Goal: Task Accomplishment & Management: Use online tool/utility

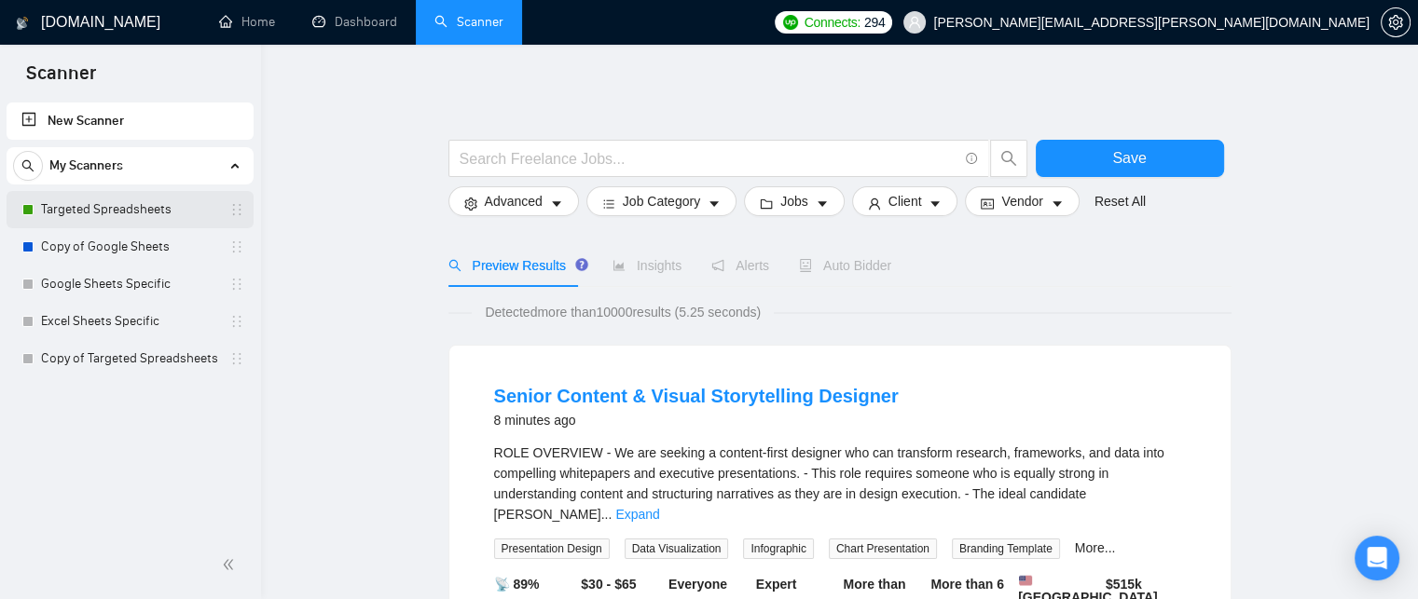
click at [168, 212] on link "Targeted Spreadsheets" at bounding box center [129, 209] width 177 height 37
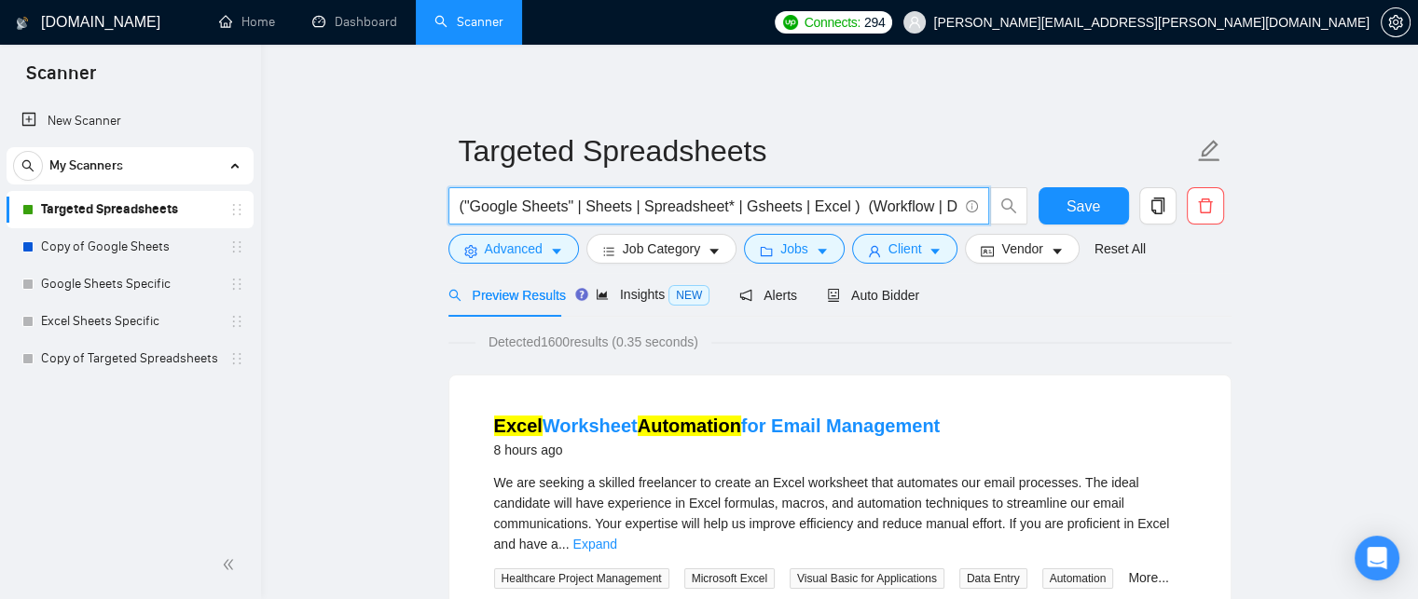
click at [506, 198] on input "("Google Sheets" | Sheets | Spreadsheet* | Gsheets | Excel ) (Workflow | Dashbo…" at bounding box center [708, 206] width 498 height 23
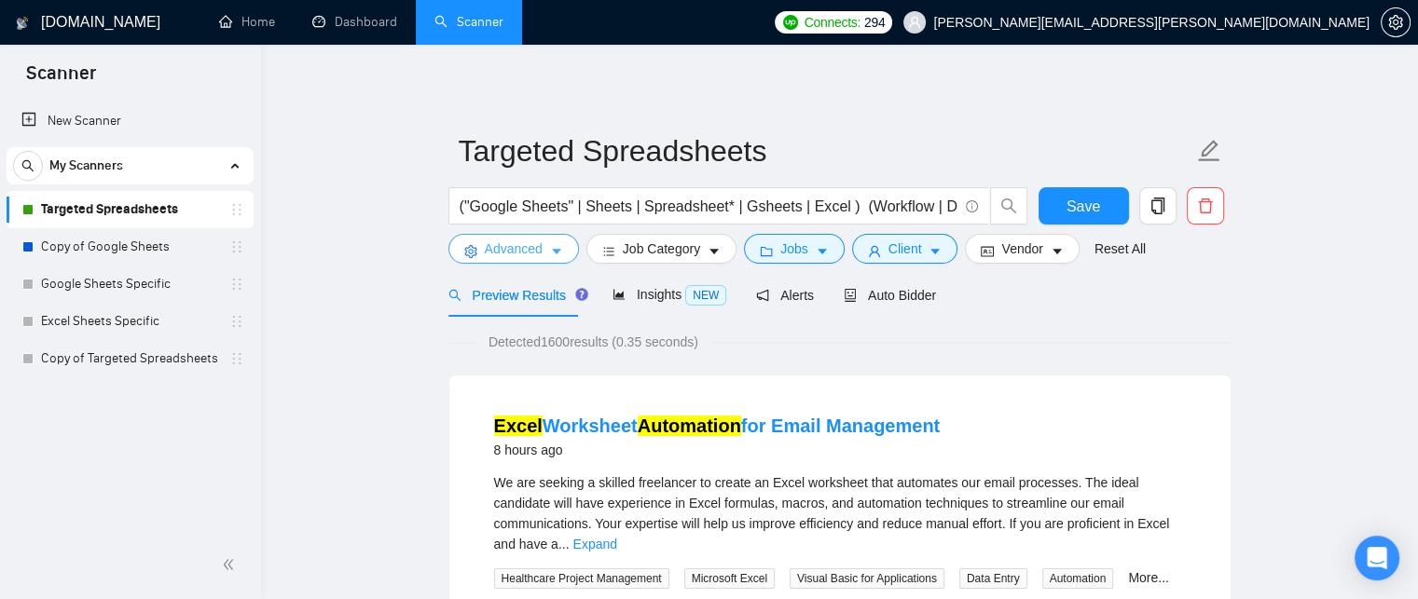
click at [559, 255] on icon "caret-down" at bounding box center [556, 251] width 13 height 13
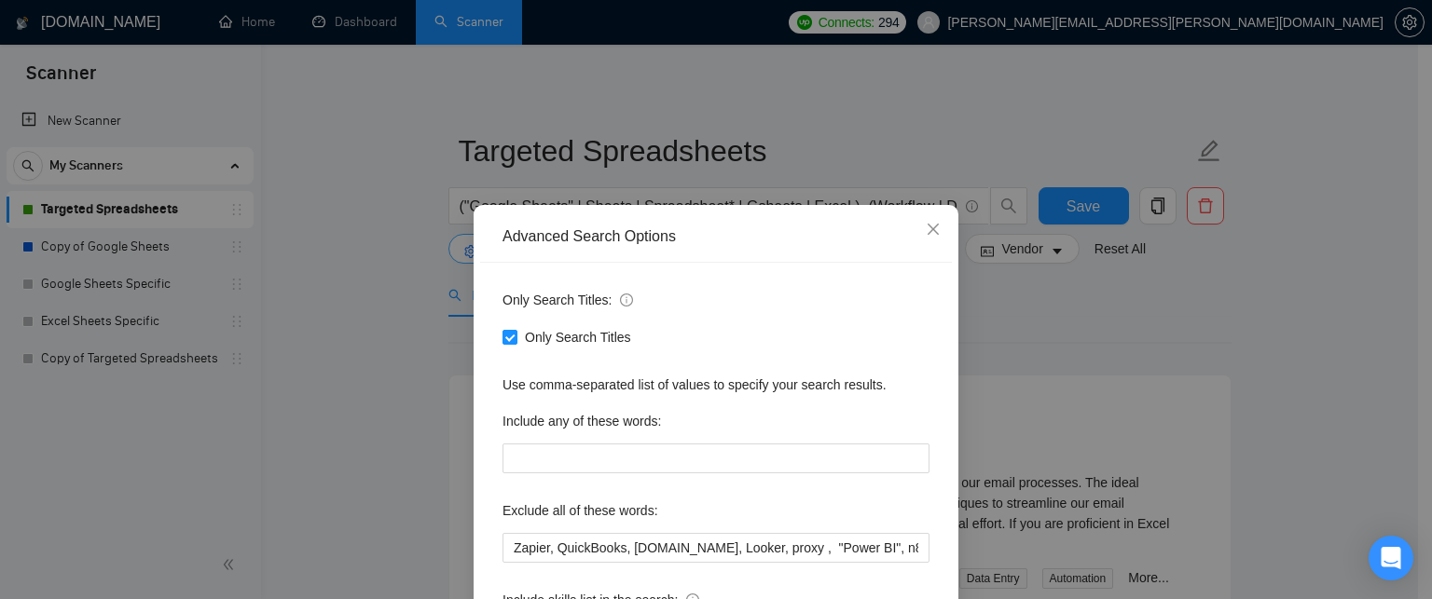
scroll to position [152, 0]
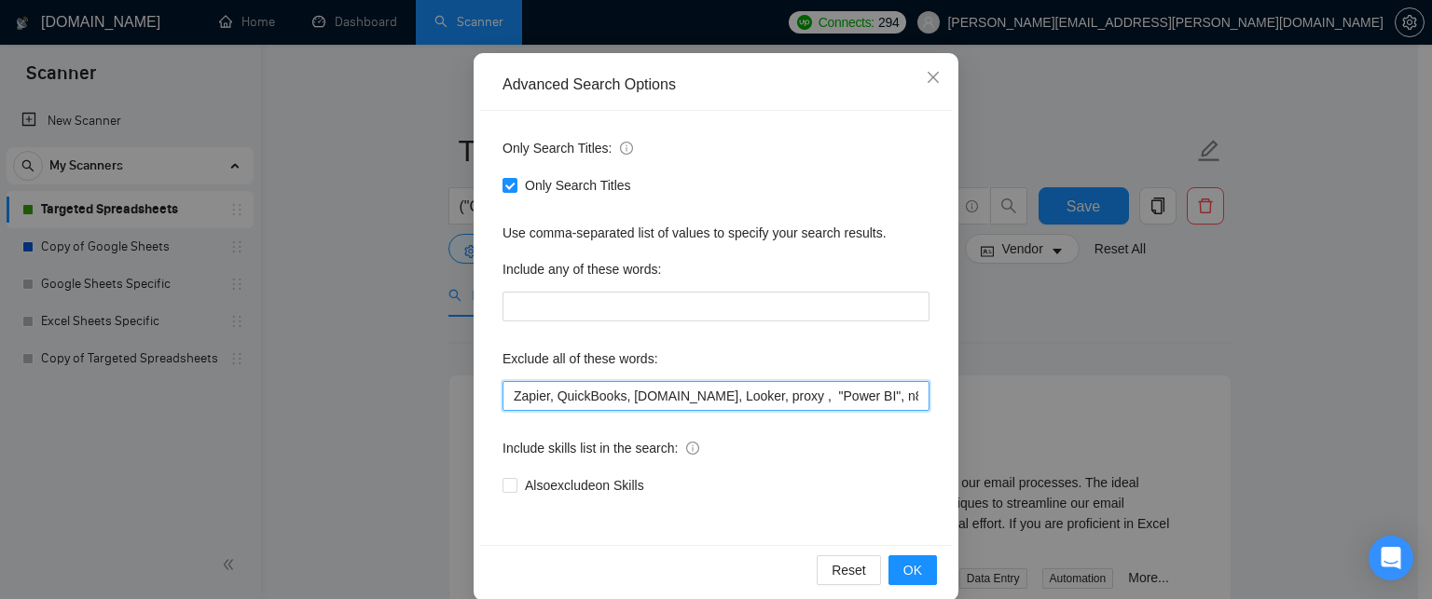
click at [582, 408] on input "Zapier, QuickBooks, [DOMAIN_NAME], Looker, proxy , "Power BI", n8n, "Web scrapi…" at bounding box center [715, 396] width 427 height 30
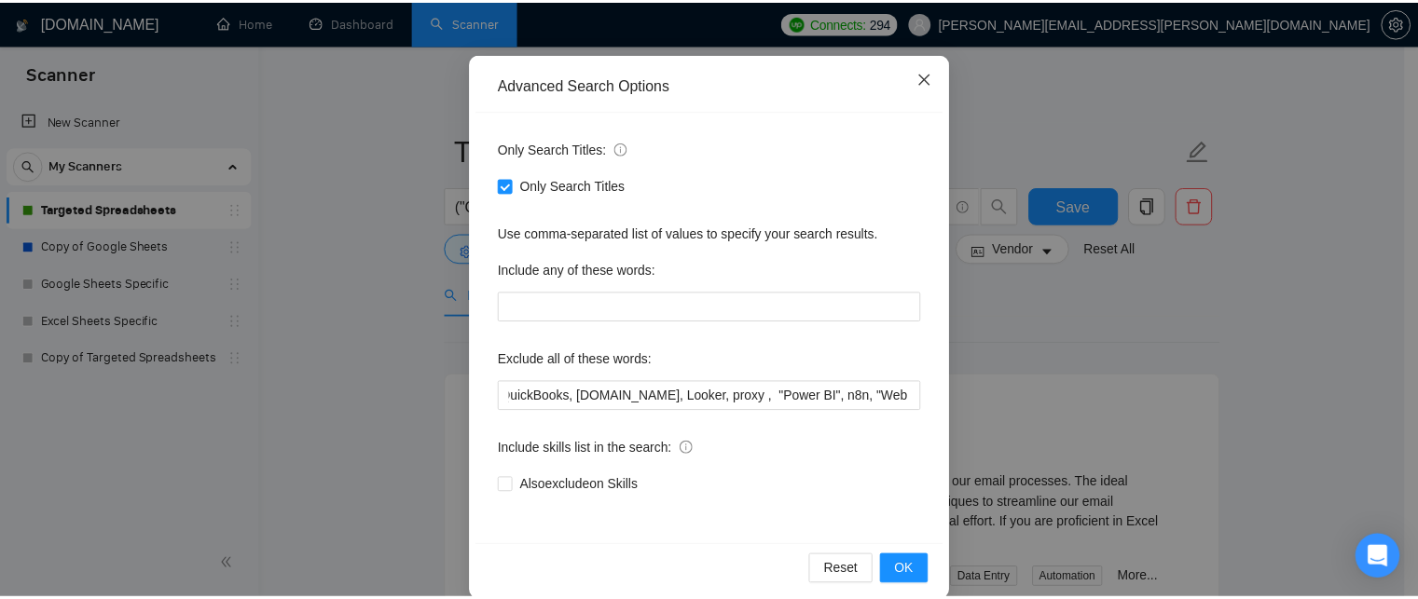
scroll to position [0, 0]
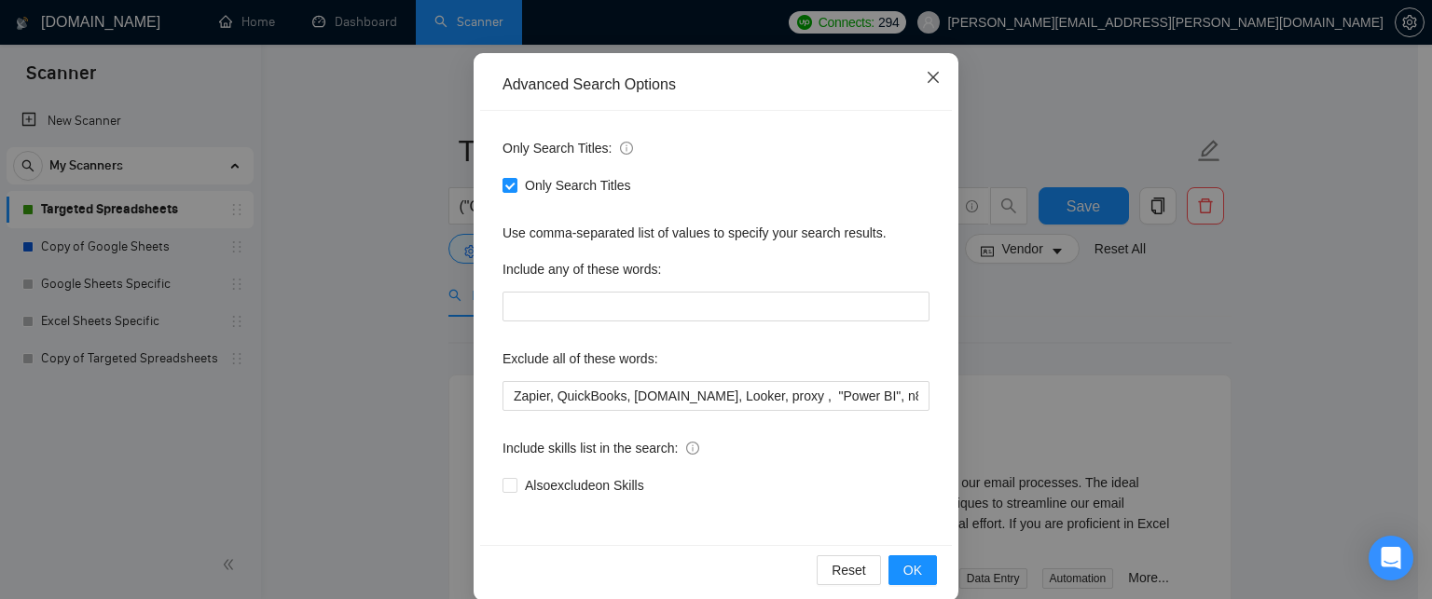
click at [921, 67] on span "Close" at bounding box center [933, 78] width 50 height 50
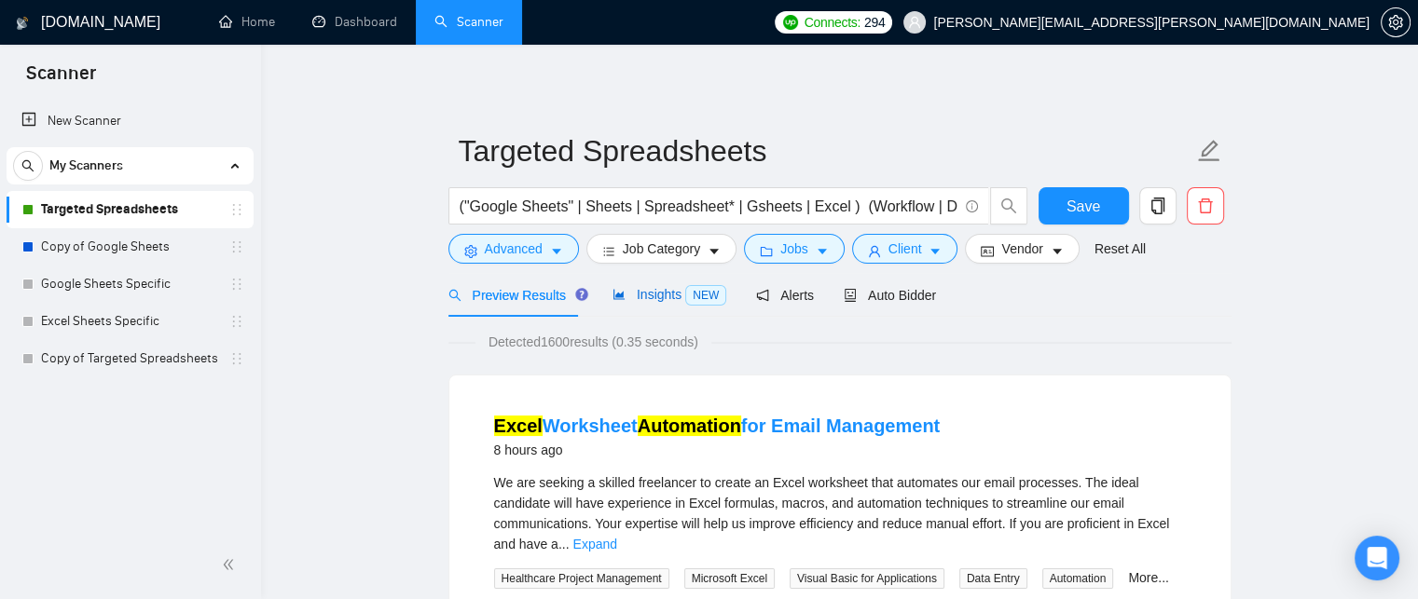
click at [649, 301] on span "Insights NEW" at bounding box center [669, 294] width 114 height 15
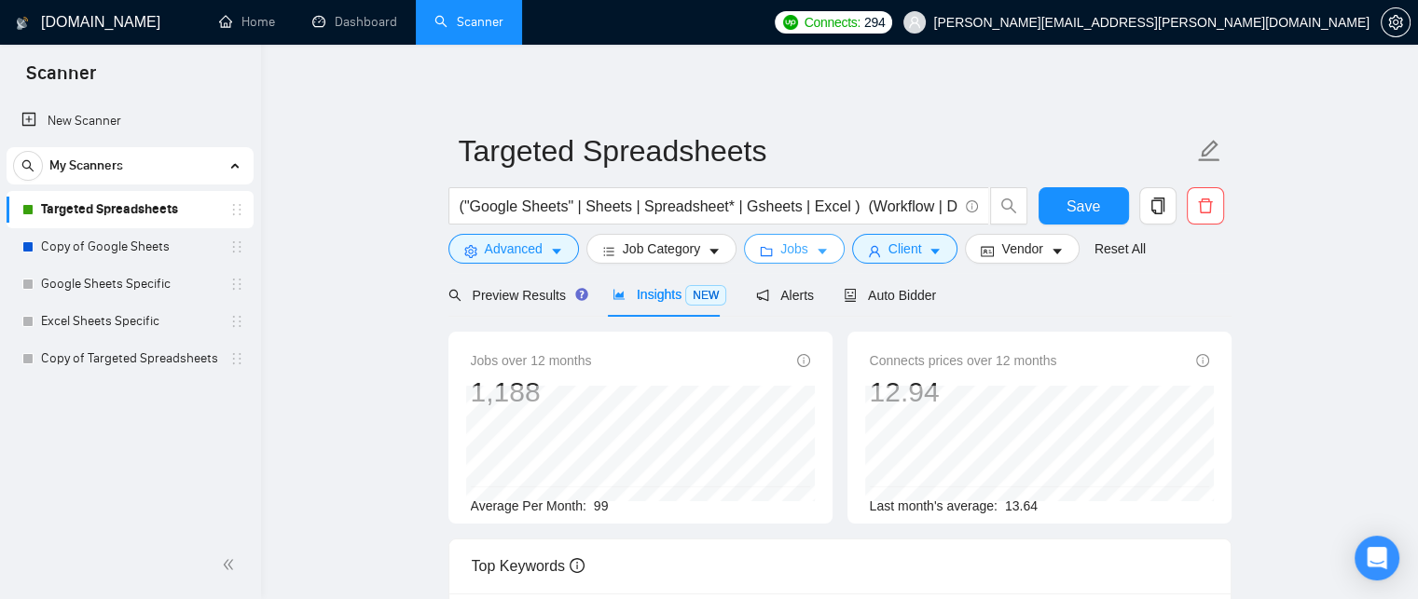
click at [802, 253] on button "Jobs" at bounding box center [794, 249] width 101 height 30
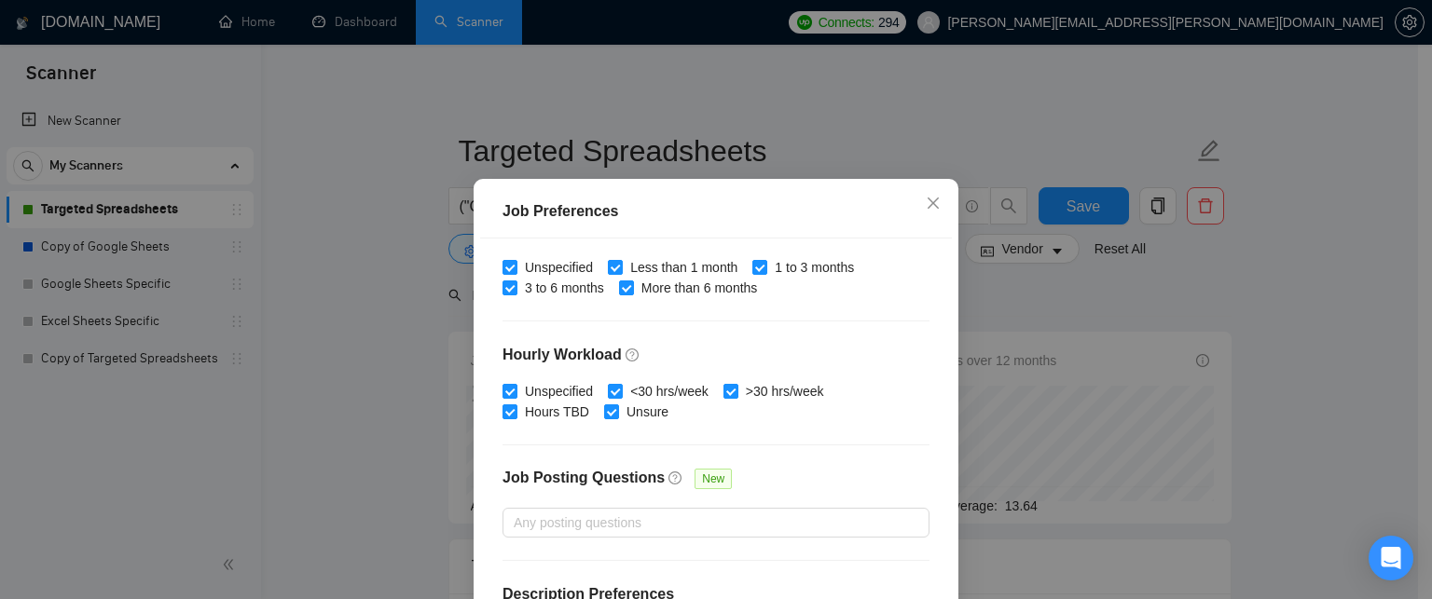
scroll to position [630, 0]
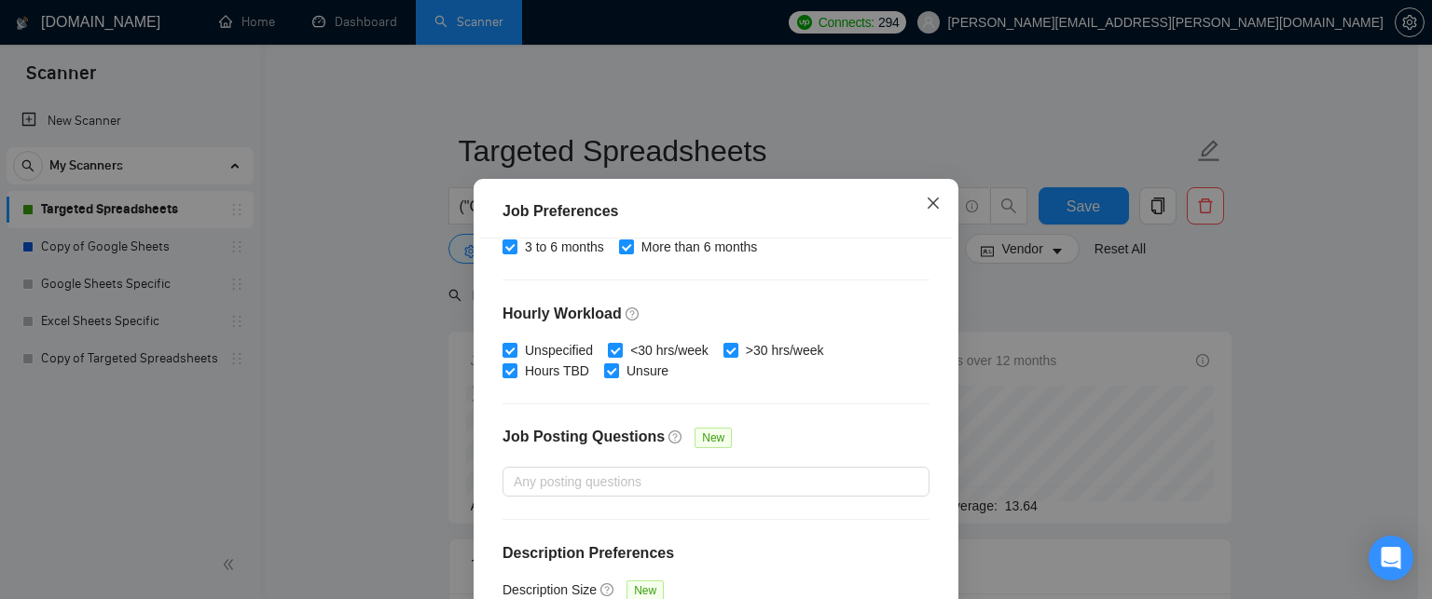
click at [914, 201] on span "Close" at bounding box center [933, 204] width 50 height 50
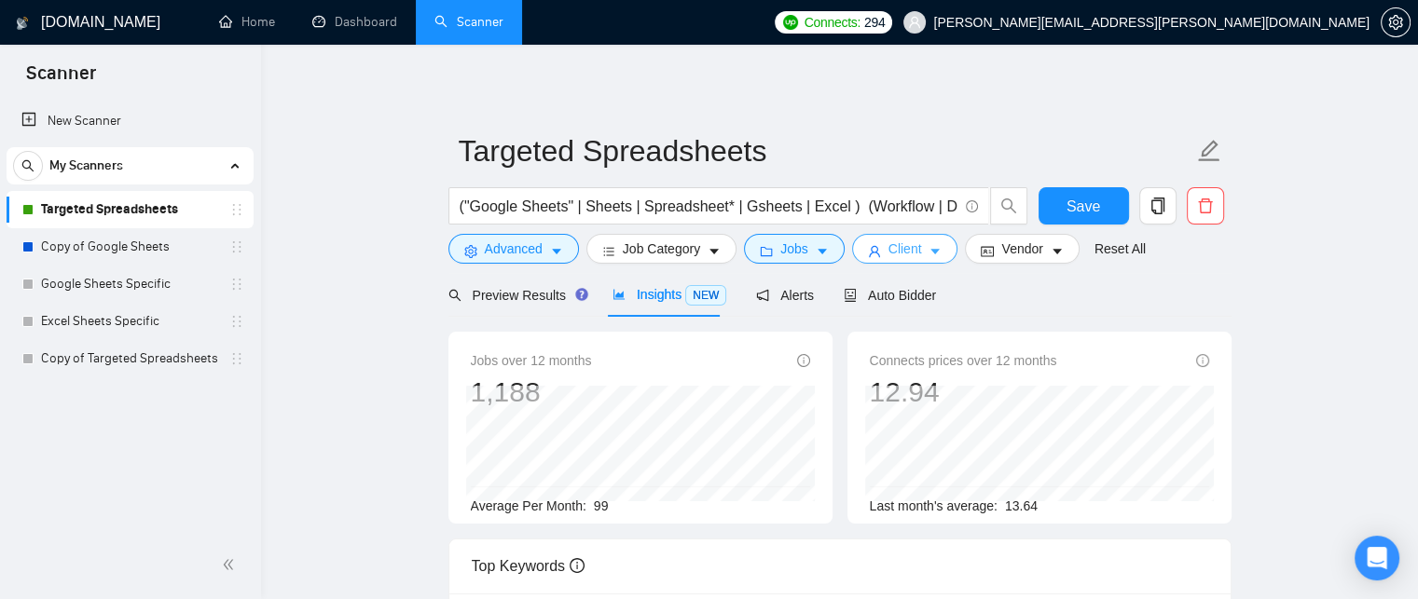
click at [911, 247] on span "Client" at bounding box center [905, 249] width 34 height 21
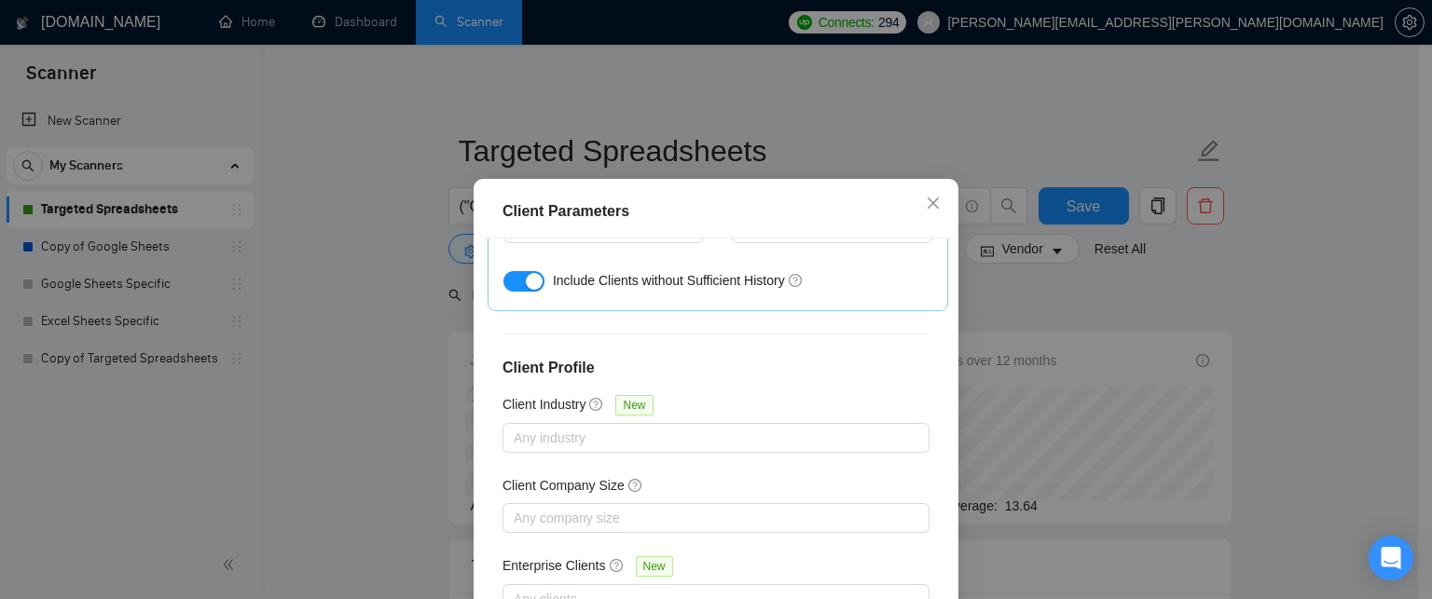
scroll to position [140, 0]
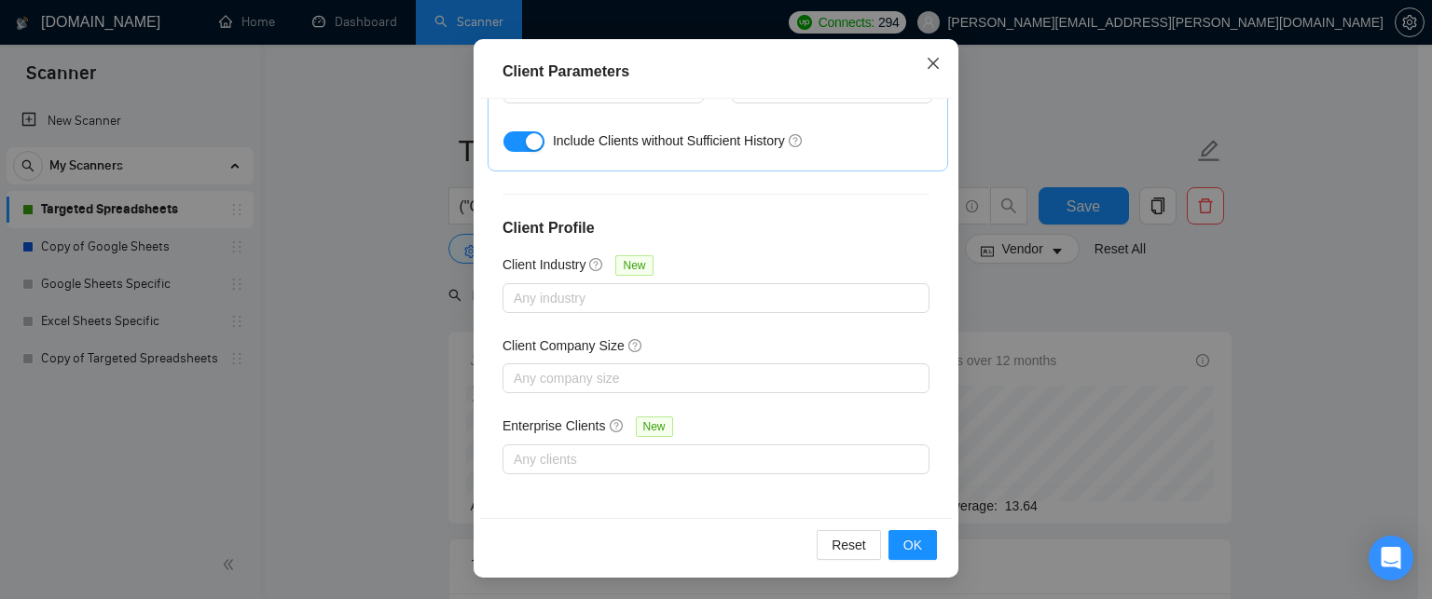
click at [920, 75] on span "Close" at bounding box center [933, 64] width 50 height 50
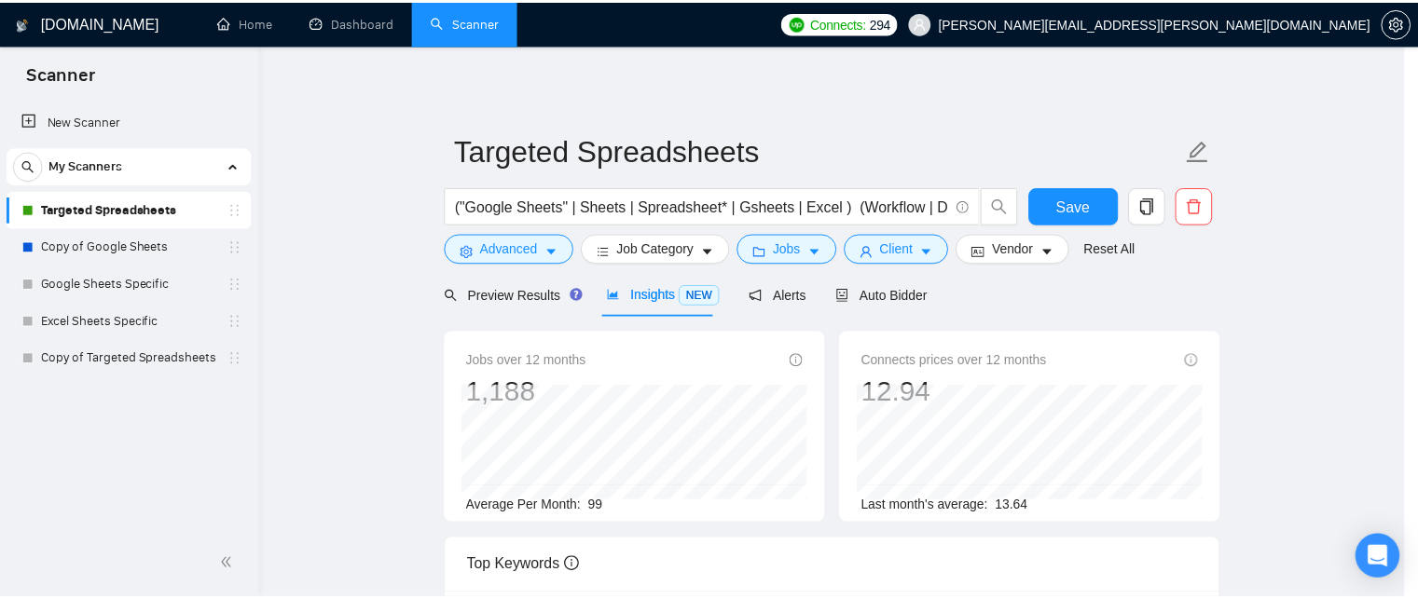
scroll to position [0, 0]
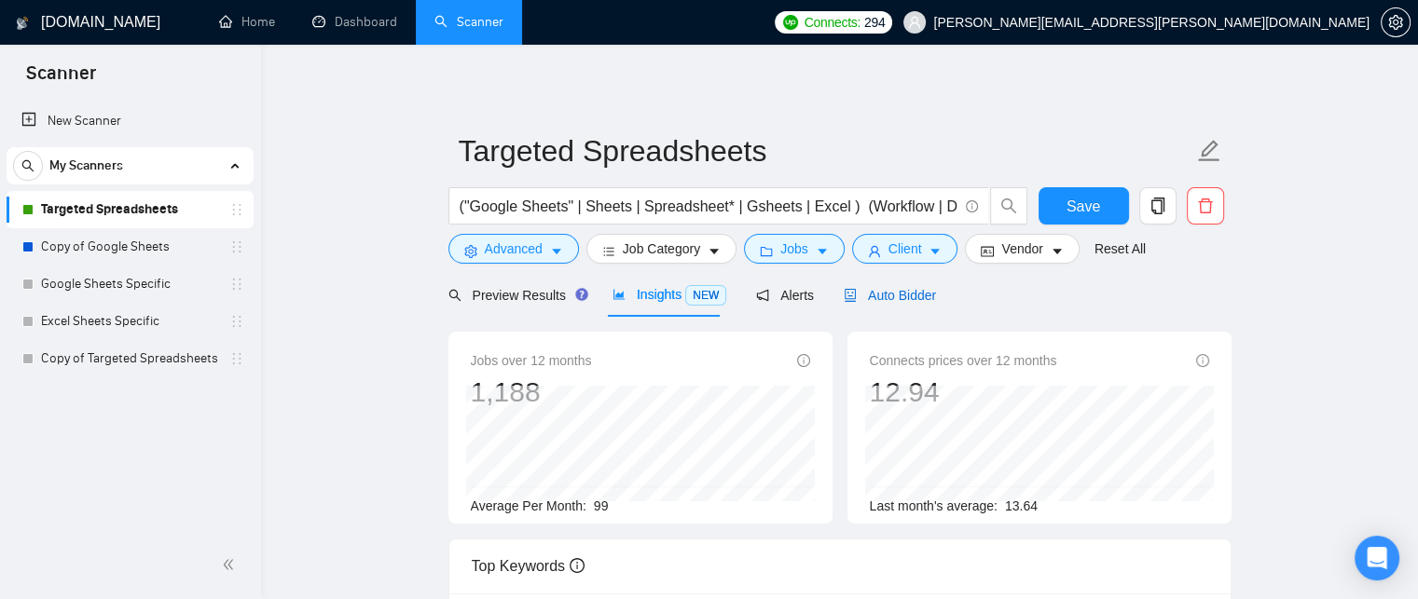
click at [893, 292] on span "Auto Bidder" at bounding box center [889, 295] width 92 height 15
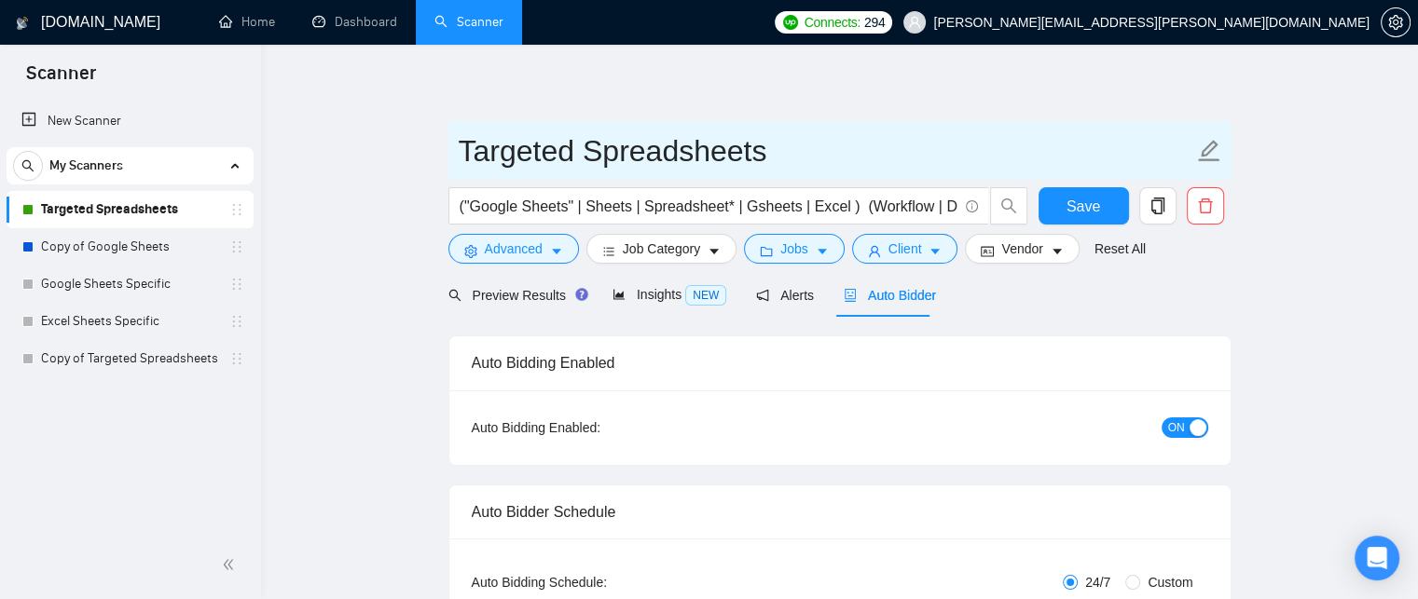
checkbox input "true"
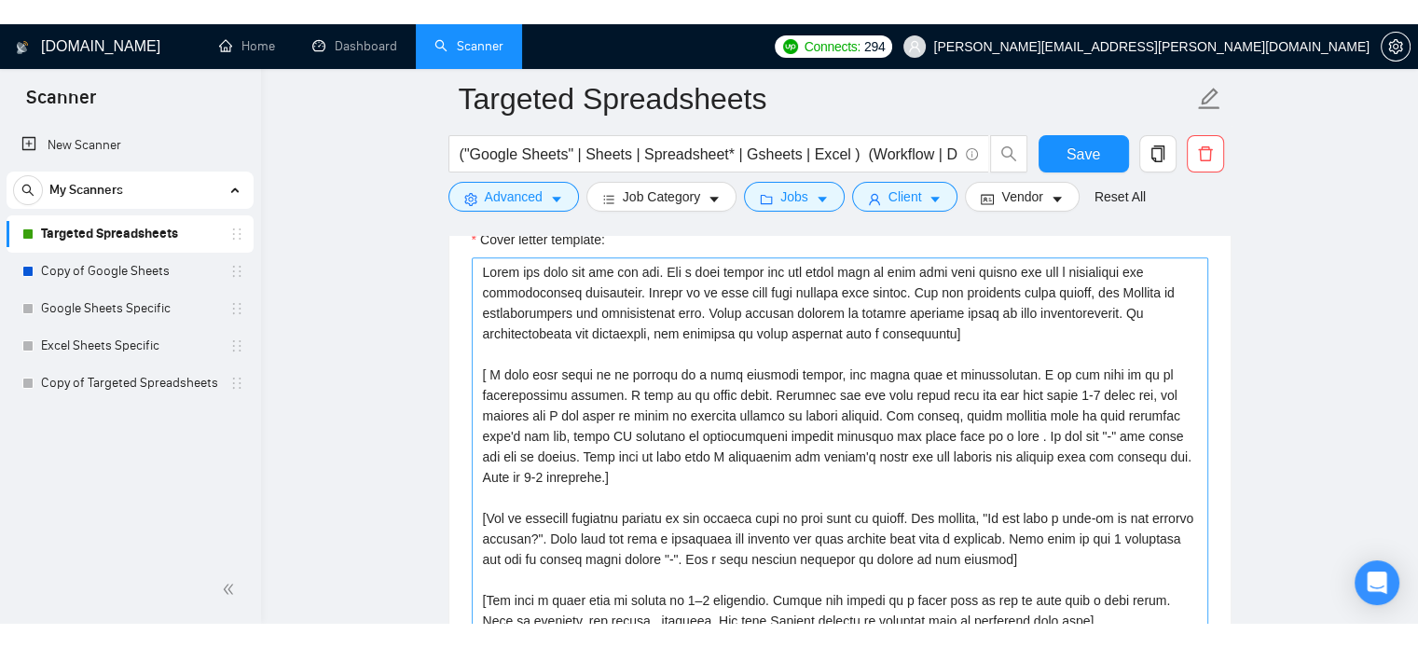
scroll to position [2056, 0]
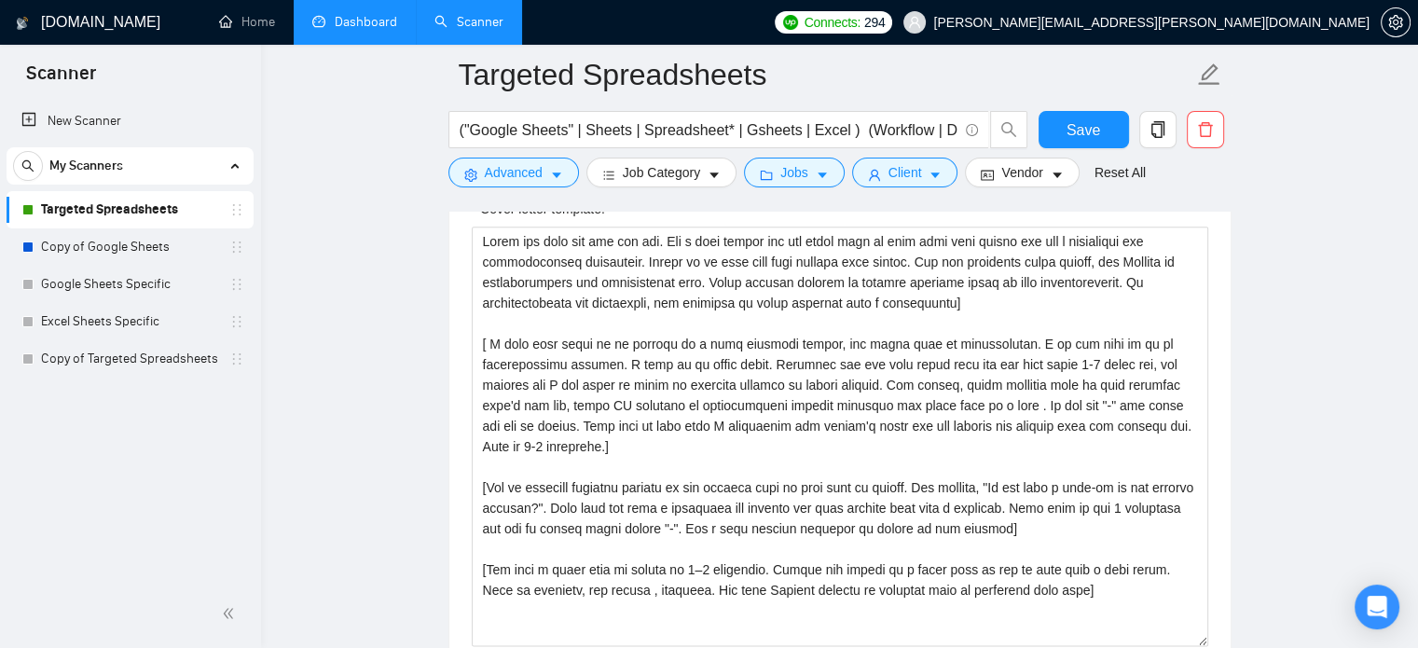
click at [332, 30] on link "Dashboard" at bounding box center [354, 22] width 85 height 16
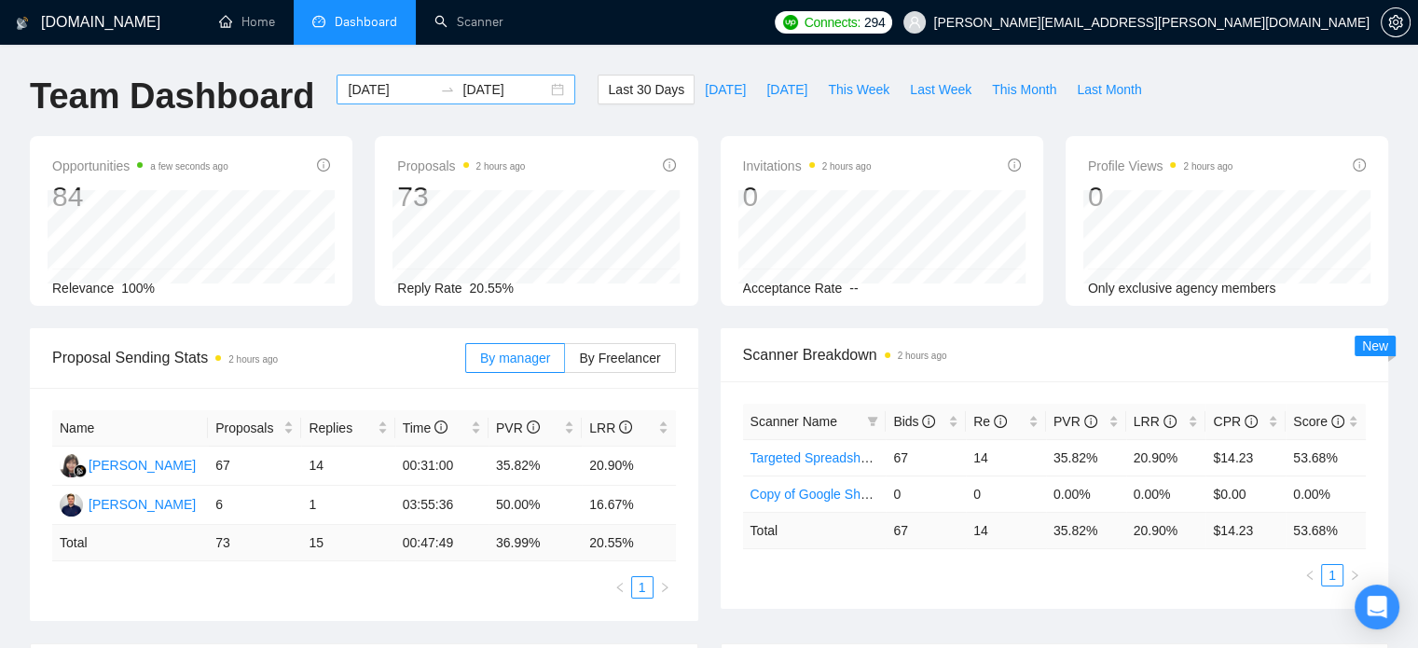
click at [388, 96] on input "[DATE]" at bounding box center [390, 89] width 85 height 21
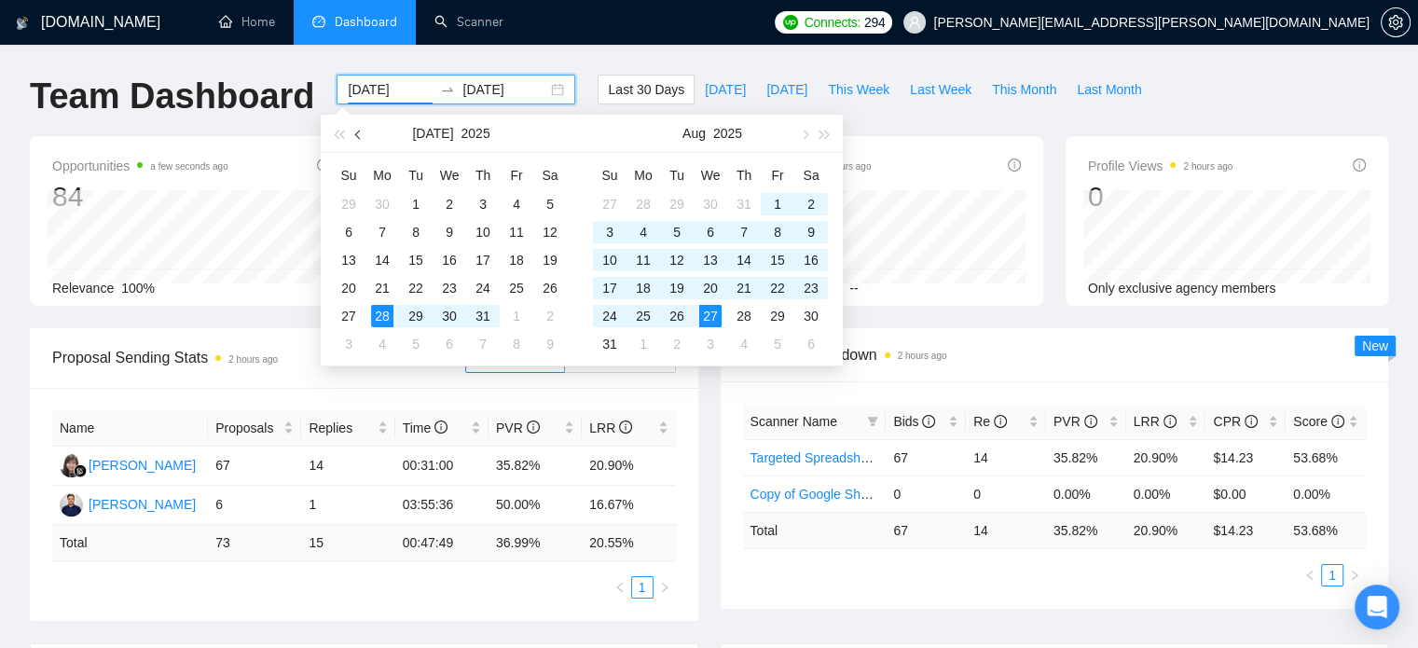
click at [365, 139] on button "button" at bounding box center [359, 133] width 21 height 37
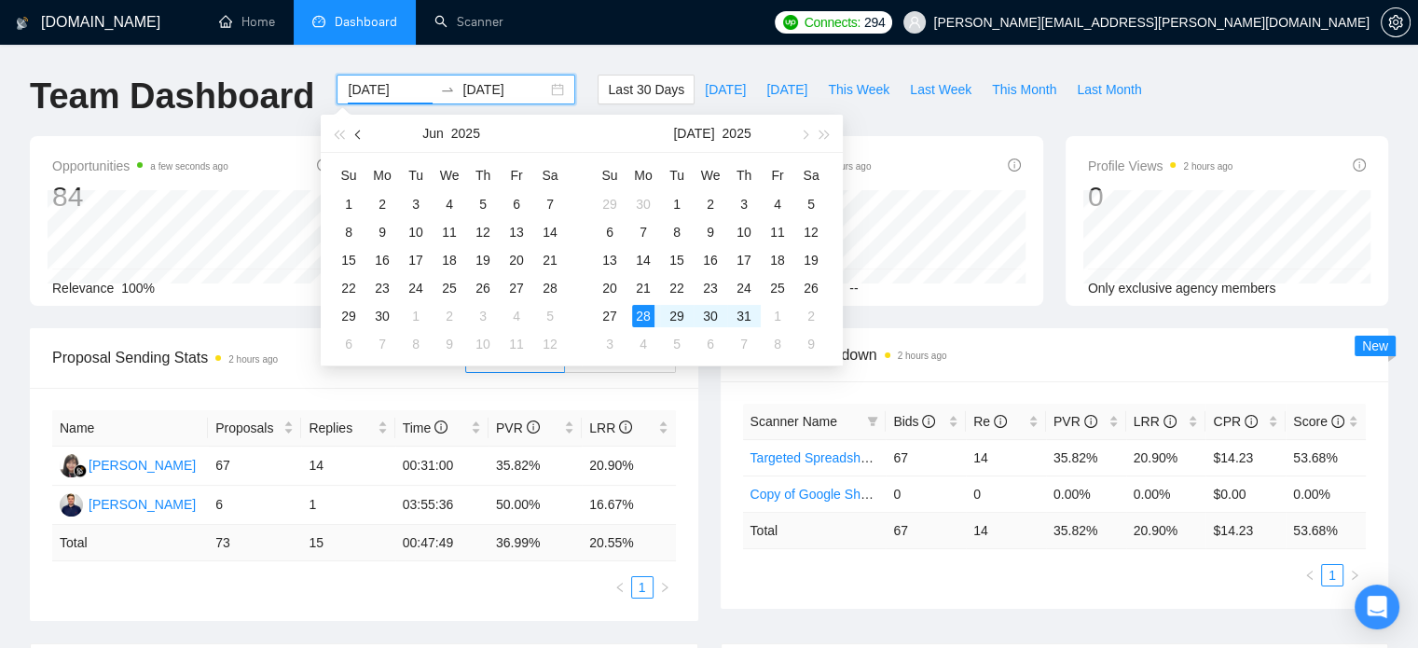
click at [365, 139] on button "button" at bounding box center [359, 133] width 21 height 37
type input "[DATE]"
click at [376, 226] on div "5" at bounding box center [382, 232] width 22 height 22
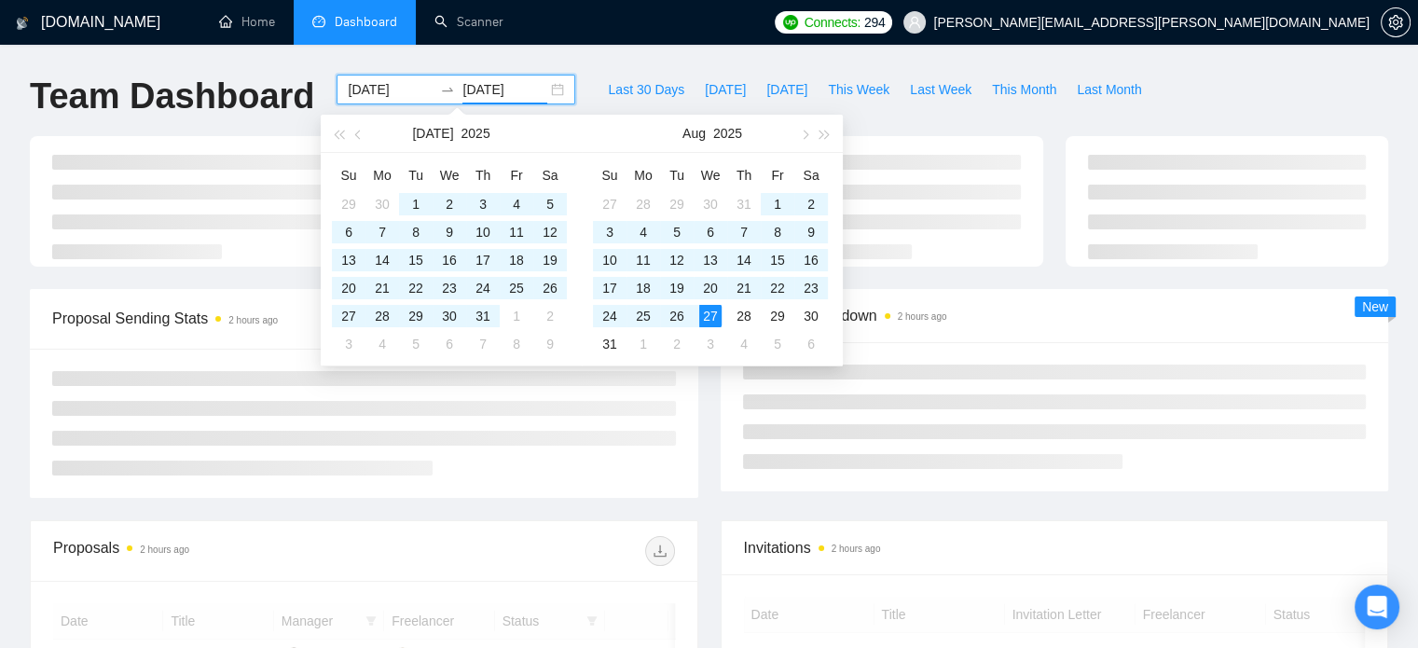
type input "[DATE]"
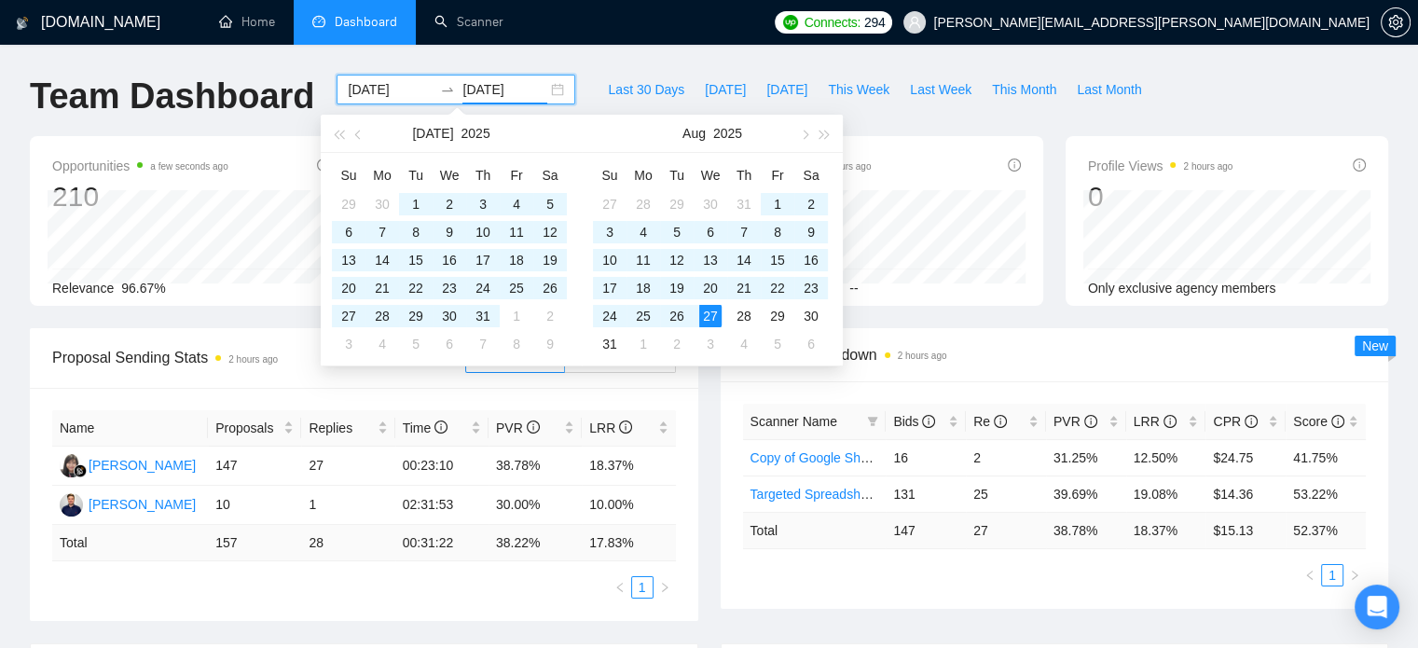
click at [170, 99] on h1 "Team Dashboard" at bounding box center [172, 97] width 284 height 44
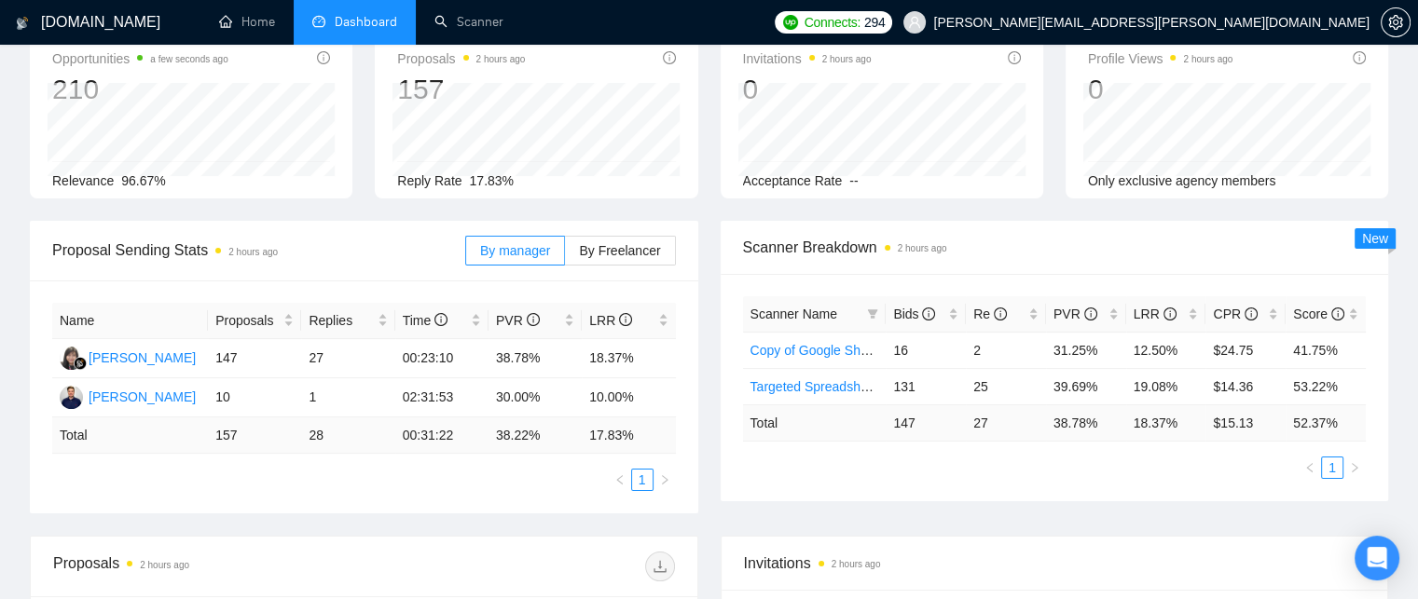
scroll to position [106, 0]
drag, startPoint x: 220, startPoint y: 357, endPoint x: 232, endPoint y: 359, distance: 12.3
click at [232, 359] on td "147" at bounding box center [254, 359] width 93 height 39
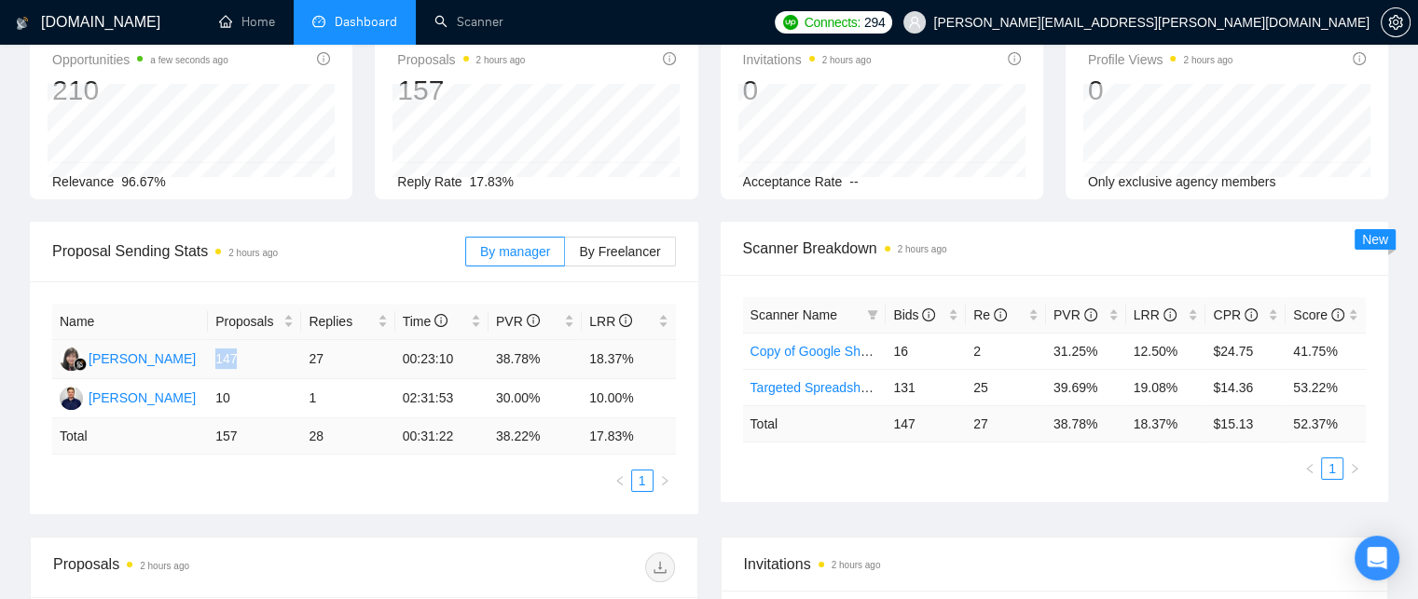
click at [232, 359] on td "147" at bounding box center [254, 359] width 93 height 39
drag, startPoint x: 347, startPoint y: 361, endPoint x: 301, endPoint y: 360, distance: 45.7
click at [301, 360] on td "27" at bounding box center [347, 359] width 93 height 39
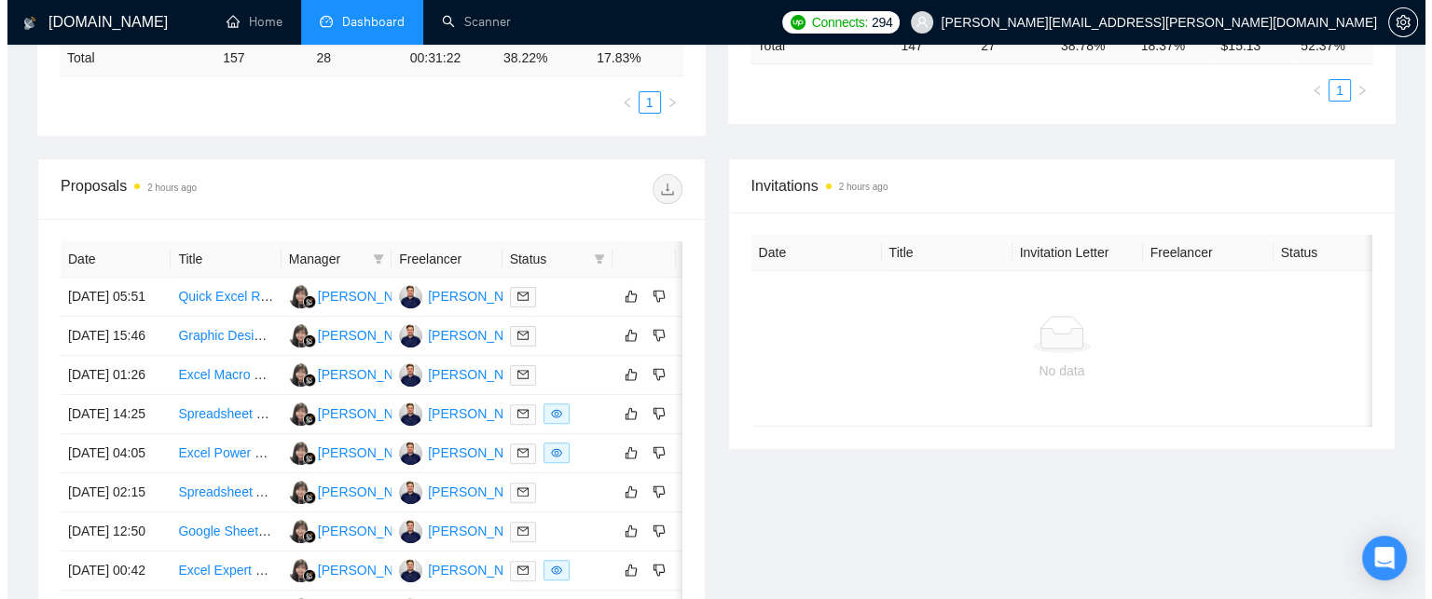
scroll to position [0, 0]
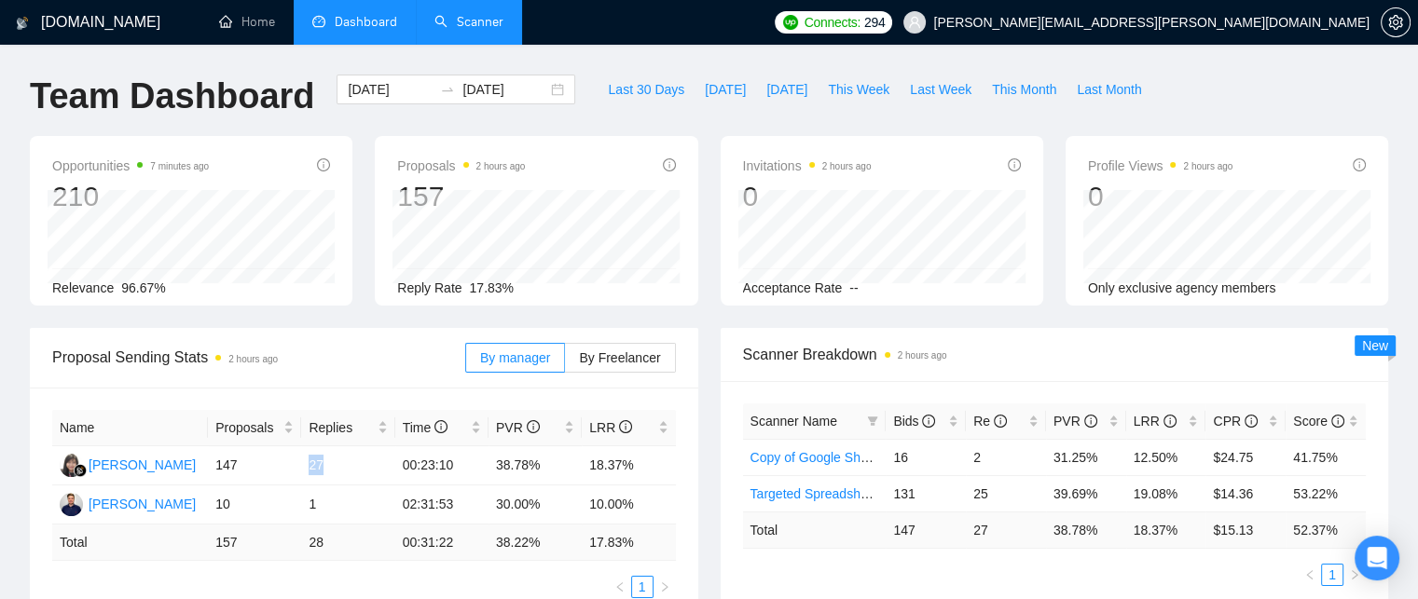
click at [451, 25] on link "Scanner" at bounding box center [468, 22] width 69 height 16
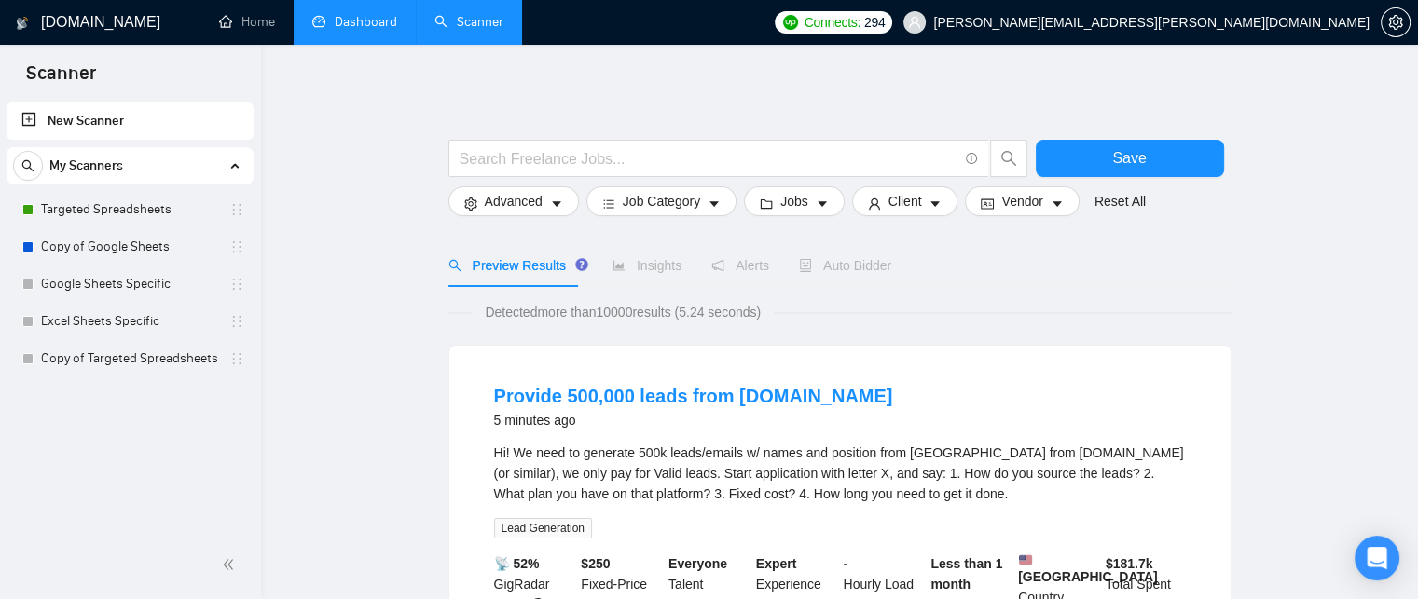
click at [1044, 34] on div "Connects: 294 [PERSON_NAME][EMAIL_ADDRESS][PERSON_NAME][DOMAIN_NAME]" at bounding box center [1092, 22] width 636 height 45
click at [788, 206] on span "Jobs" at bounding box center [794, 201] width 28 height 21
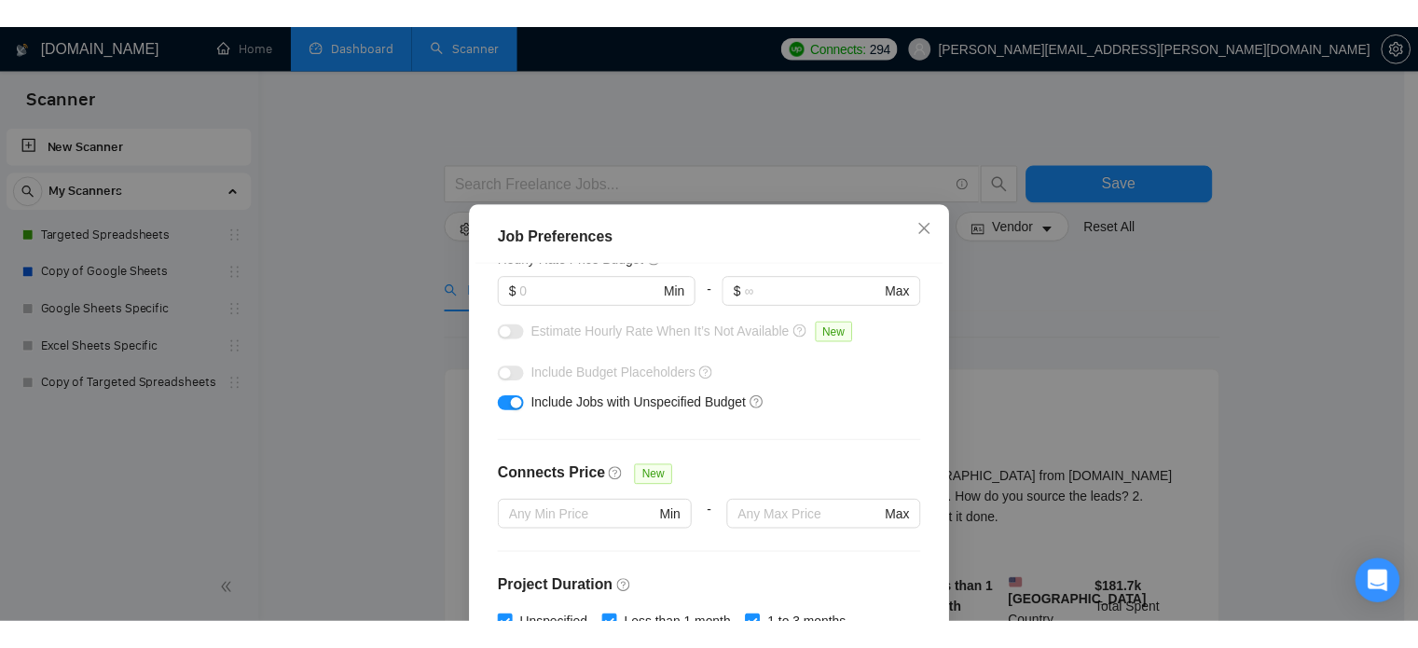
scroll to position [353, 0]
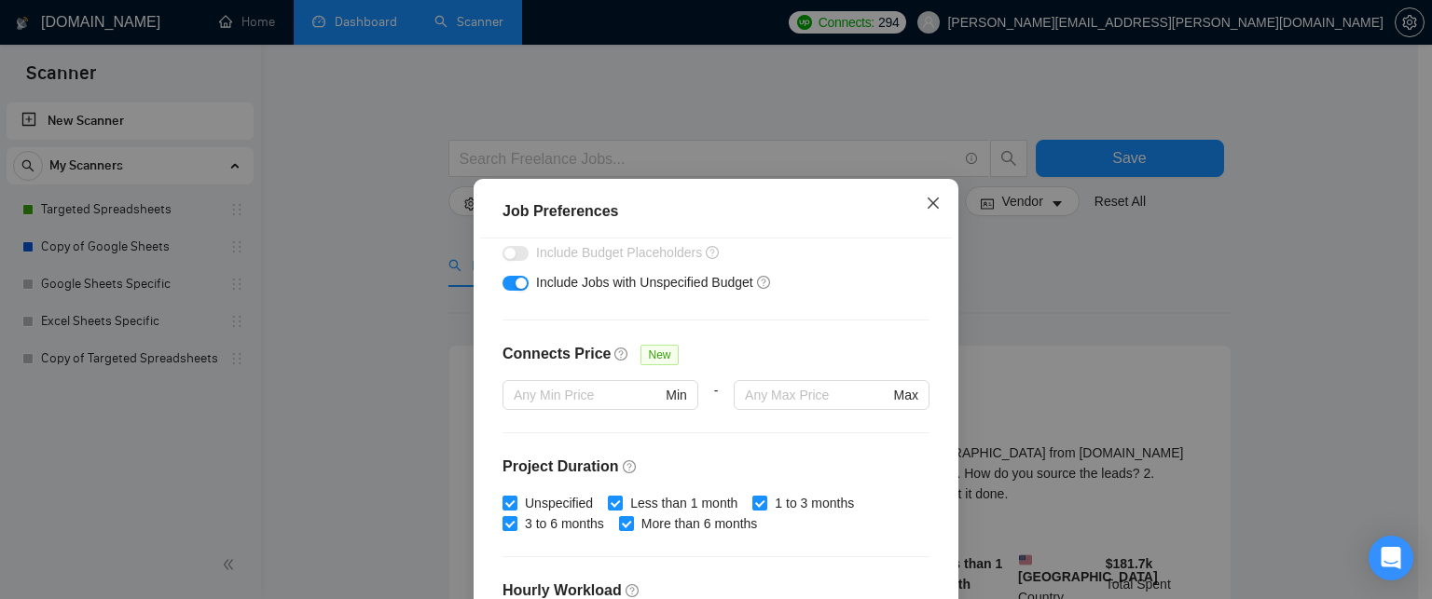
click at [935, 199] on span "Close" at bounding box center [933, 204] width 50 height 50
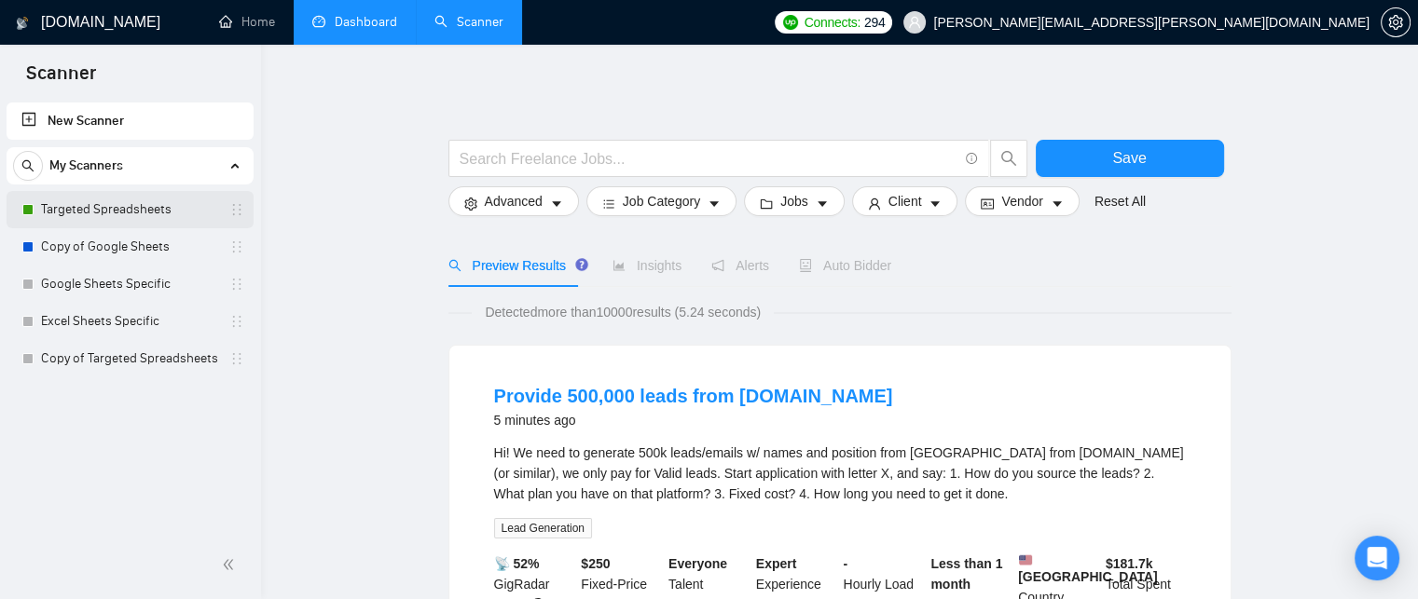
click at [106, 217] on link "Targeted Spreadsheets" at bounding box center [129, 209] width 177 height 37
